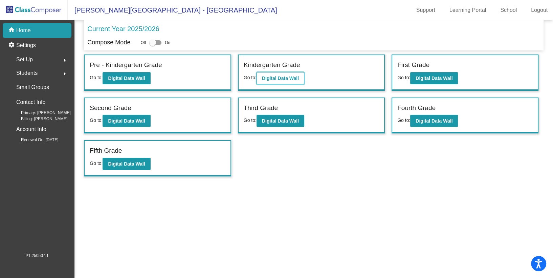
click at [284, 80] on b "Digital Data Wall" at bounding box center [280, 77] width 37 height 5
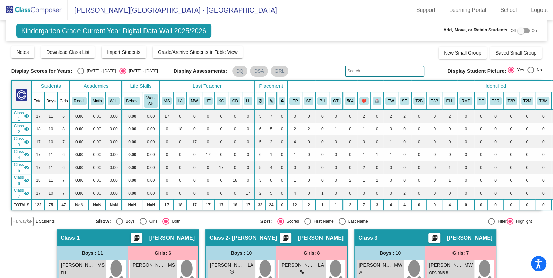
click at [356, 71] on input "text" at bounding box center [384, 71] width 79 height 11
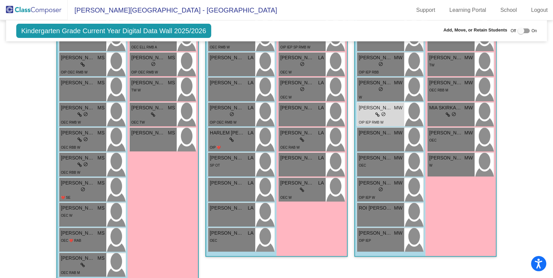
scroll to position [256, 0]
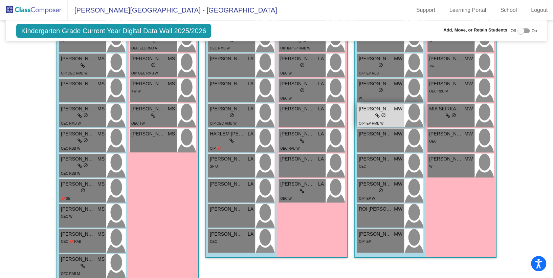
click at [378, 121] on span "OIP IEP RMB W" at bounding box center [371, 123] width 25 height 4
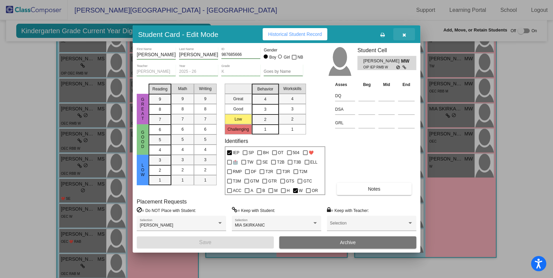
click at [404, 32] on span "button" at bounding box center [404, 33] width 4 height 5
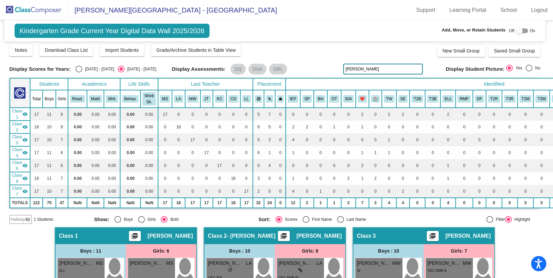
scroll to position [0, 2]
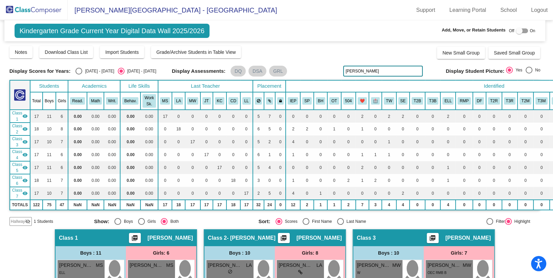
click at [352, 70] on input "[PERSON_NAME]" at bounding box center [382, 71] width 79 height 11
click at [361, 69] on input "[PERSON_NAME]" at bounding box center [382, 71] width 79 height 11
type input "c"
type input "[PERSON_NAME]"
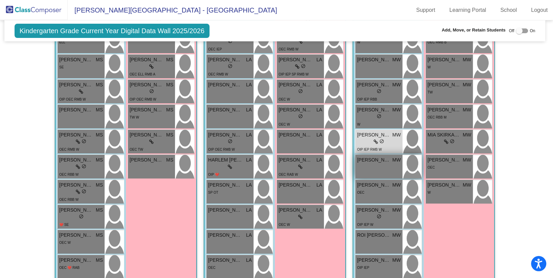
scroll to position [233, 2]
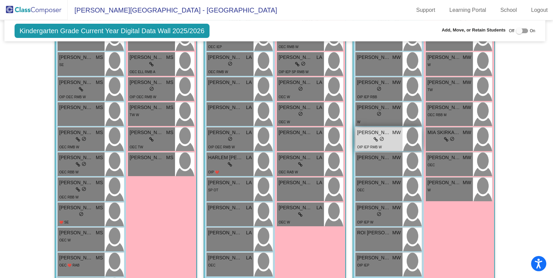
click at [387, 141] on div "lock do_not_disturb_alt" at bounding box center [379, 139] width 44 height 7
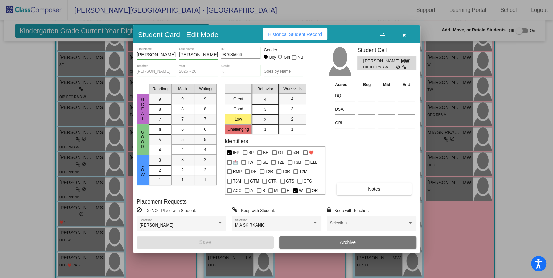
click at [402, 33] on icon "button" at bounding box center [404, 34] width 4 height 5
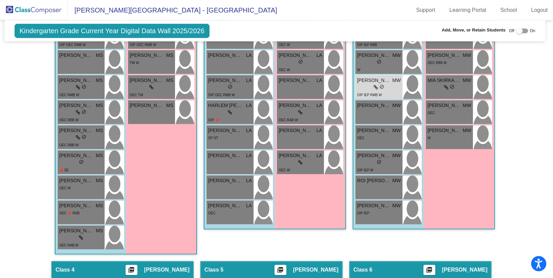
scroll to position [286, 2]
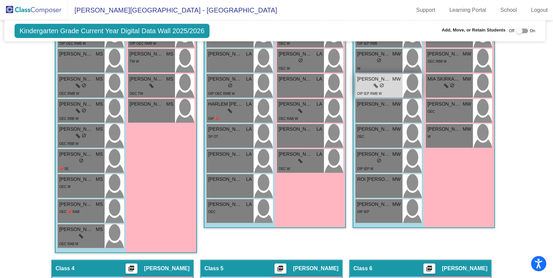
click at [388, 83] on div "lock do_not_disturb_alt" at bounding box center [379, 86] width 44 height 7
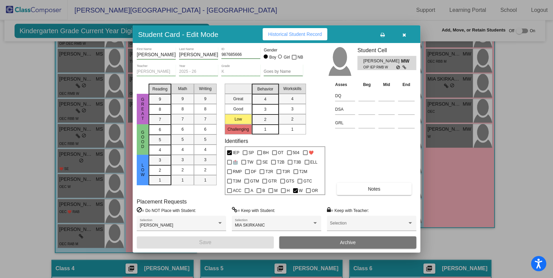
click at [404, 35] on icon "button" at bounding box center [404, 34] width 4 height 5
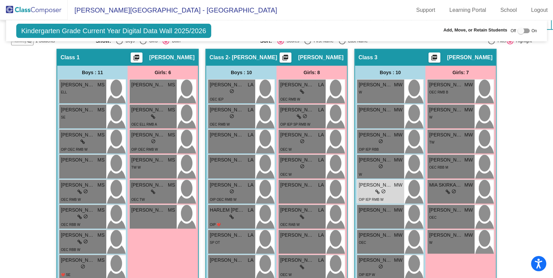
scroll to position [185, 0]
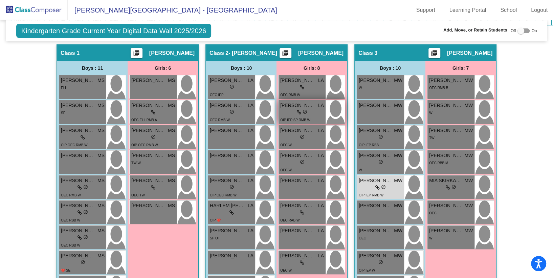
click at [298, 109] on span at bounding box center [299, 111] width 4 height 5
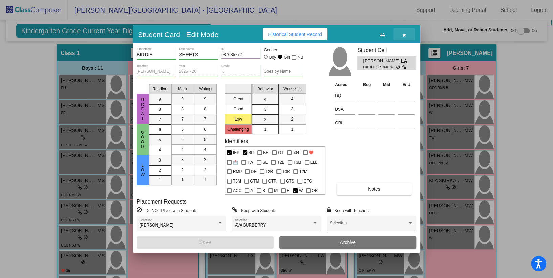
click at [405, 36] on icon "button" at bounding box center [404, 34] width 4 height 5
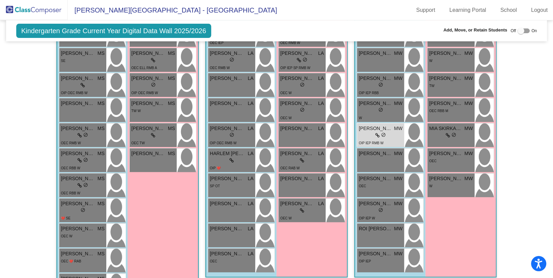
scroll to position [234, 0]
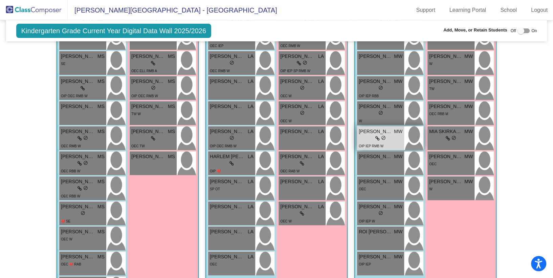
click at [377, 137] on icon at bounding box center [377, 138] width 4 height 5
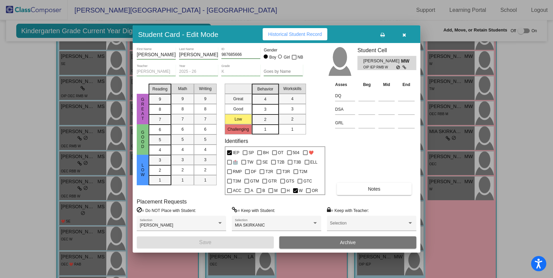
click at [404, 35] on icon "button" at bounding box center [404, 34] width 4 height 5
